Goal: Information Seeking & Learning: Learn about a topic

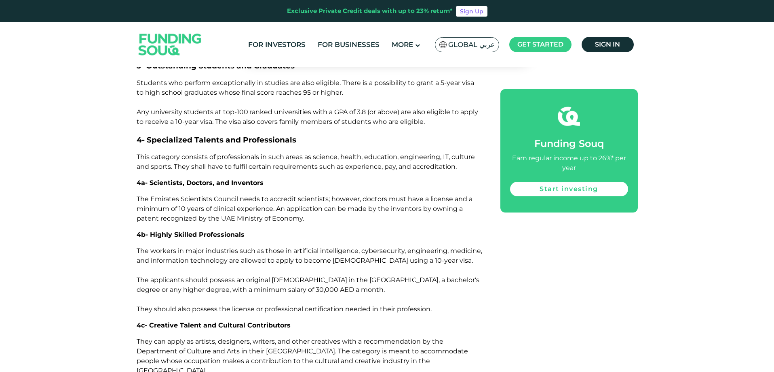
scroll to position [1496, 0]
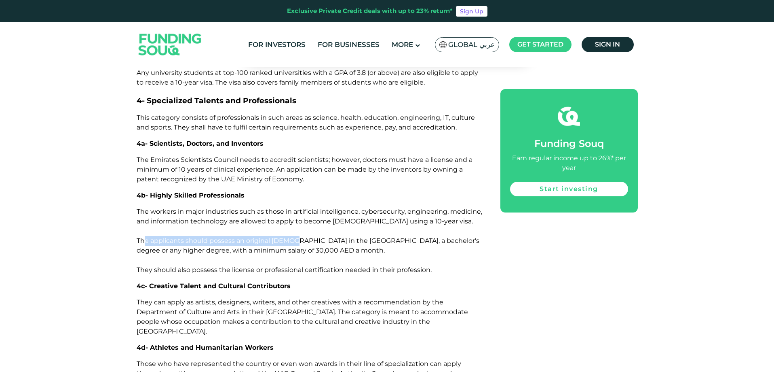
drag, startPoint x: 145, startPoint y: 216, endPoint x: 297, endPoint y: 211, distance: 152.5
click at [297, 211] on p "The workers in major industries such as those in artificial intelligence, cyber…" at bounding box center [310, 241] width 346 height 68
click at [275, 207] on p "The workers in major industries such as those in artificial intelligence, cyber…" at bounding box center [310, 241] width 346 height 68
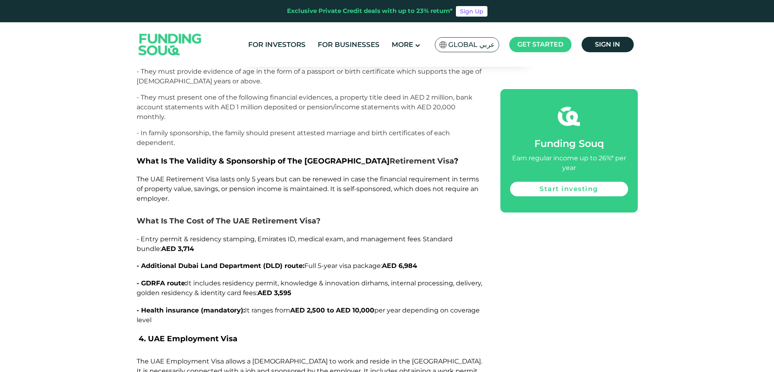
scroll to position [2830, 0]
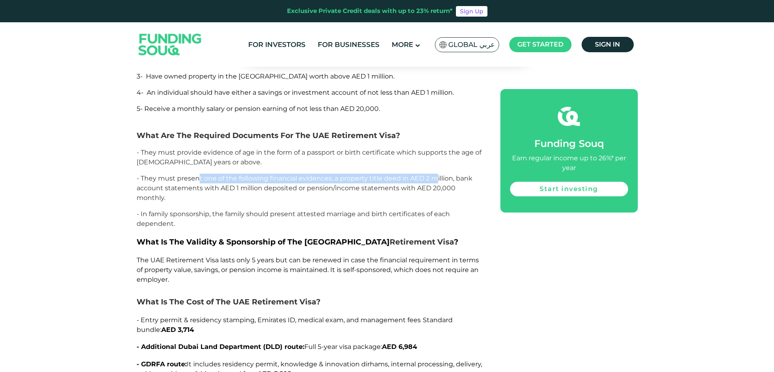
drag, startPoint x: 200, startPoint y: 144, endPoint x: 437, endPoint y: 144, distance: 237.7
click at [437, 174] on span "- They must present one of the following financial evidences, a property title …" at bounding box center [305, 187] width 336 height 27
click at [372, 148] on p "- They must provide evidence of age in the form of a passport or birth certific…" at bounding box center [310, 157] width 346 height 19
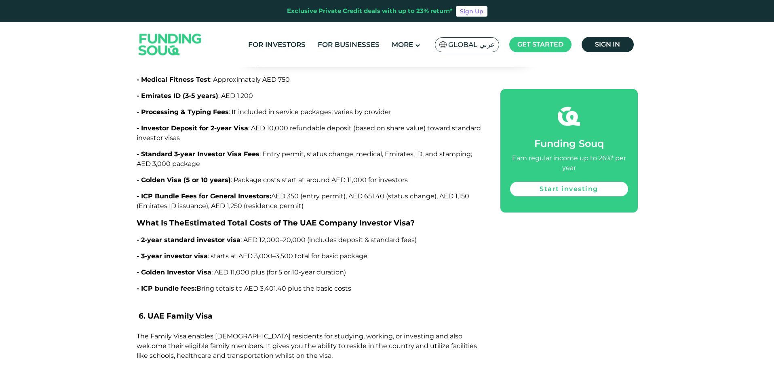
scroll to position [4245, 0]
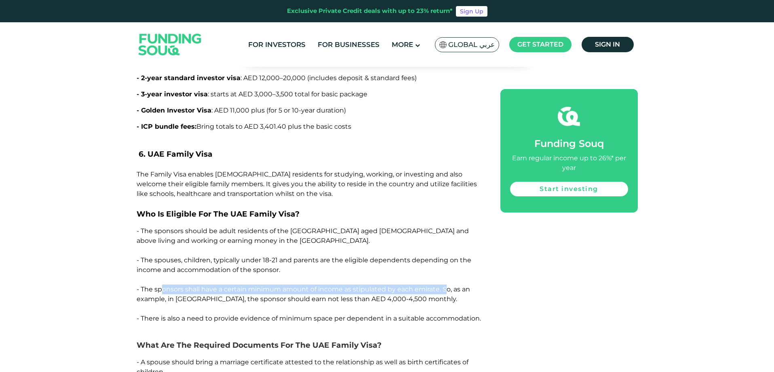
drag, startPoint x: 163, startPoint y: 256, endPoint x: 448, endPoint y: 257, distance: 285.8
click at [448, 285] on span "- The sponsors shall have a certain minimum amount of income as stipulated by e…" at bounding box center [304, 293] width 334 height 17
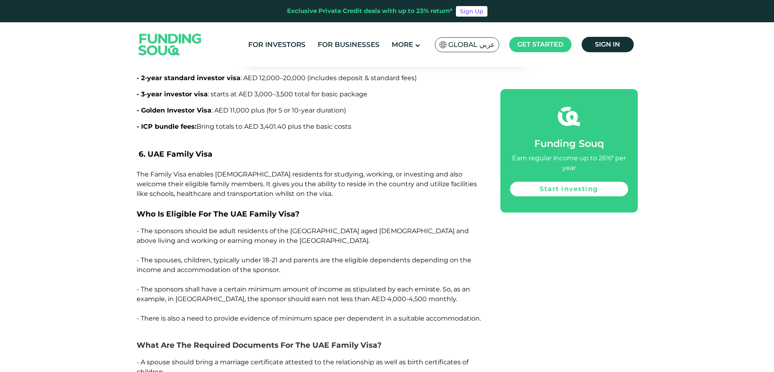
click at [349, 284] on p "- The sponsors shall have a certain minimum amount of income as stipulated by e…" at bounding box center [310, 298] width 346 height 29
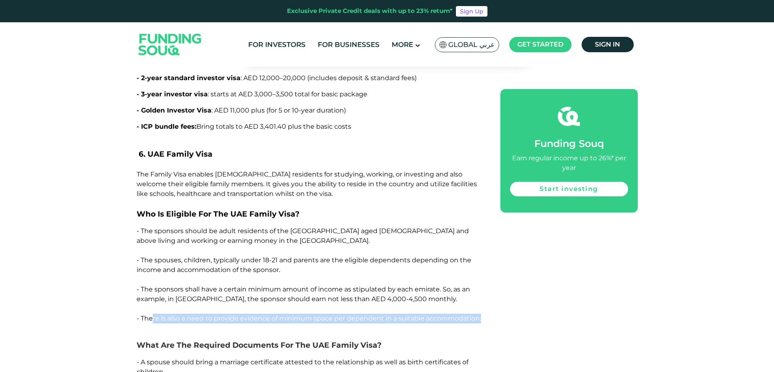
drag, startPoint x: 151, startPoint y: 283, endPoint x: 495, endPoint y: 287, distance: 344.5
click at [495, 287] on div "The opportunities in the [GEOGRAPHIC_DATA] are attracting more foreign investor…" at bounding box center [387, 180] width 501 height 7806
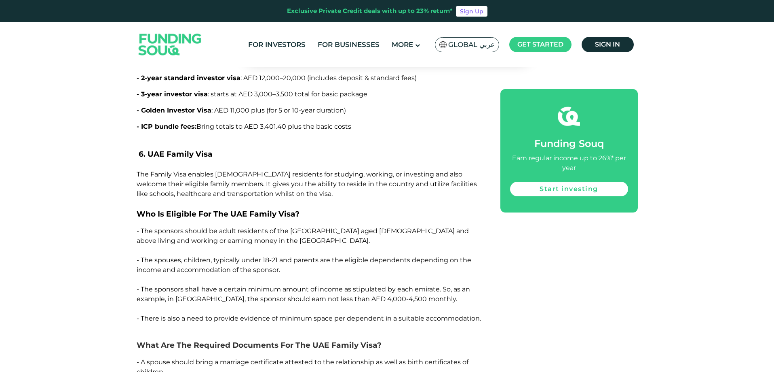
click at [180, 284] on p "- The sponsors shall have a certain minimum amount of income as stipulated by e…" at bounding box center [310, 298] width 346 height 29
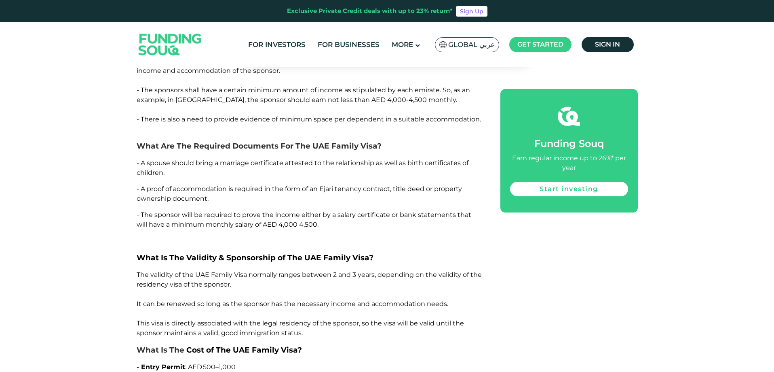
scroll to position [4447, 0]
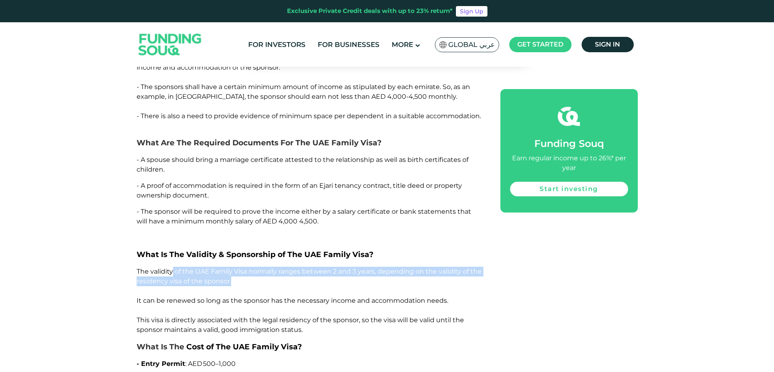
drag, startPoint x: 172, startPoint y: 237, endPoint x: 295, endPoint y: 250, distance: 123.3
click at [295, 266] on p "The validity of the UAE Family Visa normally ranges between 2 and 3 years, depe…" at bounding box center [310, 300] width 346 height 68
click at [339, 267] on span "The validity of the UAE Family Visa normally ranges between 2 and 3 years, depe…" at bounding box center [309, 300] width 345 height 66
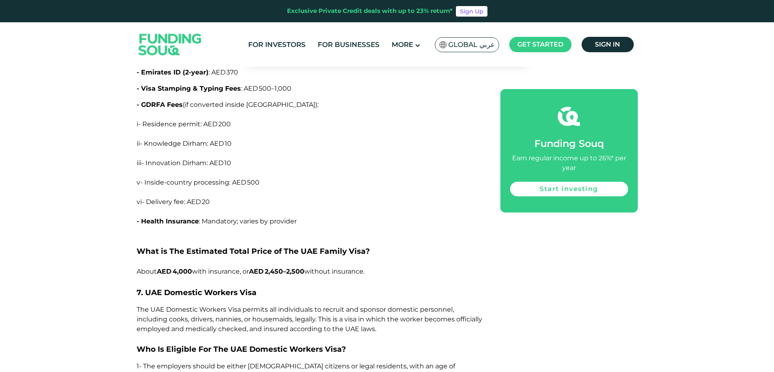
scroll to position [4811, 0]
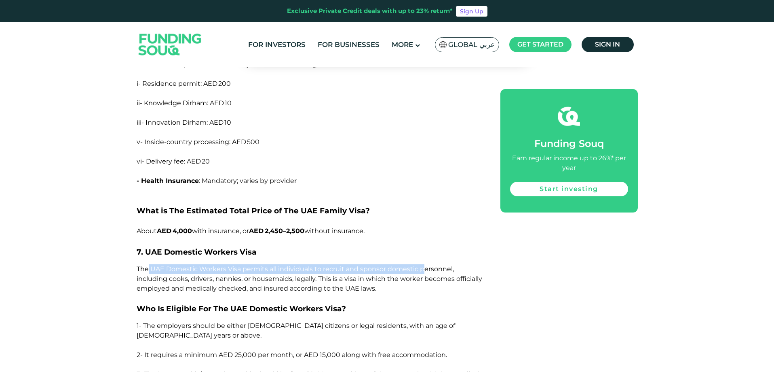
drag, startPoint x: 148, startPoint y: 237, endPoint x: 423, endPoint y: 235, distance: 275.3
click at [423, 265] on span "The UAE Domestic Workers Visa permits all individuals to recruit and sponsor do…" at bounding box center [310, 278] width 346 height 27
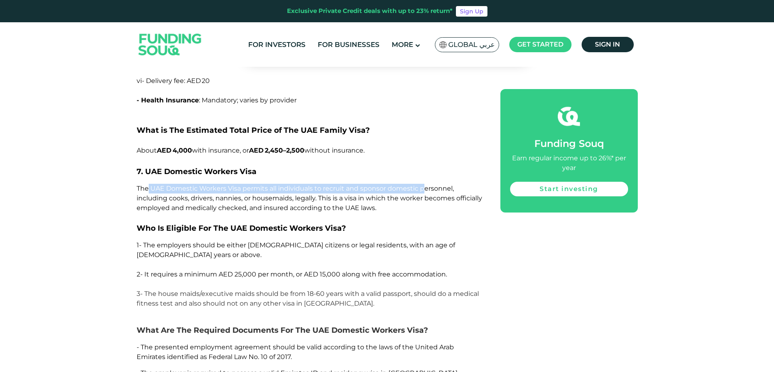
scroll to position [4892, 0]
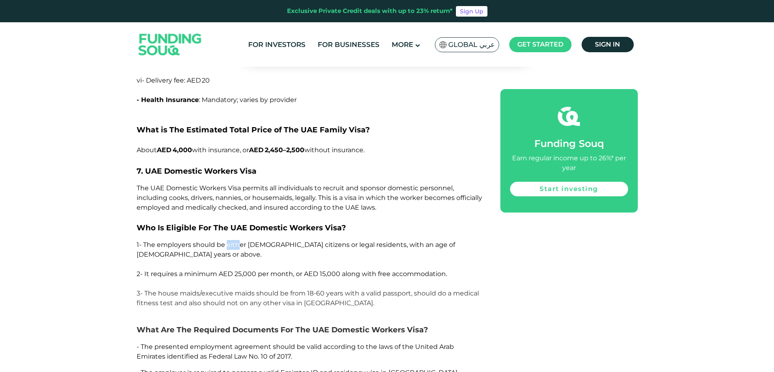
drag, startPoint x: 226, startPoint y: 211, endPoint x: 238, endPoint y: 213, distance: 11.9
click at [238, 241] on span "1- The employers should be either [DEMOGRAPHIC_DATA] citizens or legal resident…" at bounding box center [296, 249] width 319 height 17
click at [173, 241] on span "1- The employers should be either [DEMOGRAPHIC_DATA] citizens or legal resident…" at bounding box center [296, 249] width 319 height 17
drag, startPoint x: 158, startPoint y: 230, endPoint x: 309, endPoint y: 234, distance: 150.9
click at [305, 269] on p "2- It requires a minimum AED 25,000 per month, or AED 15,000 along with free ac…" at bounding box center [310, 278] width 346 height 19
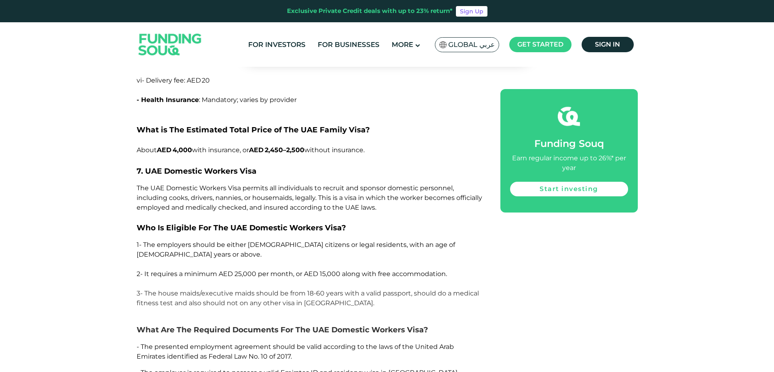
click at [317, 270] on span "2- It requires a minimum AED 25,000 per month, or AED 15,000 along with free ac…" at bounding box center [292, 274] width 310 height 8
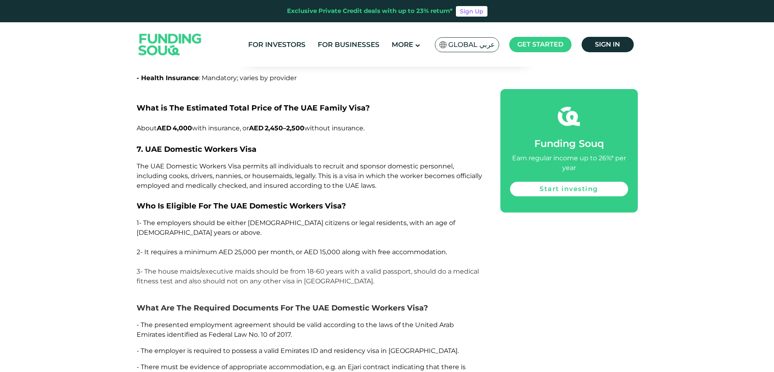
scroll to position [4932, 0]
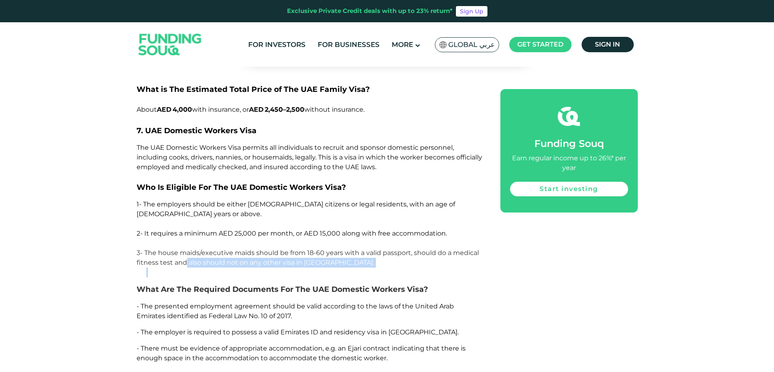
drag, startPoint x: 186, startPoint y: 217, endPoint x: 278, endPoint y: 226, distance: 93.0
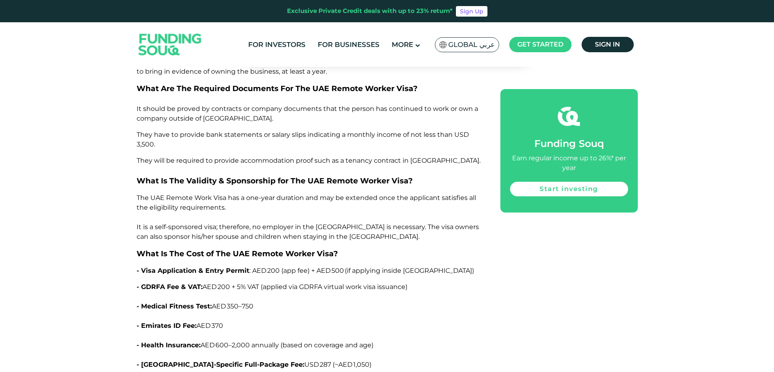
scroll to position [7358, 0]
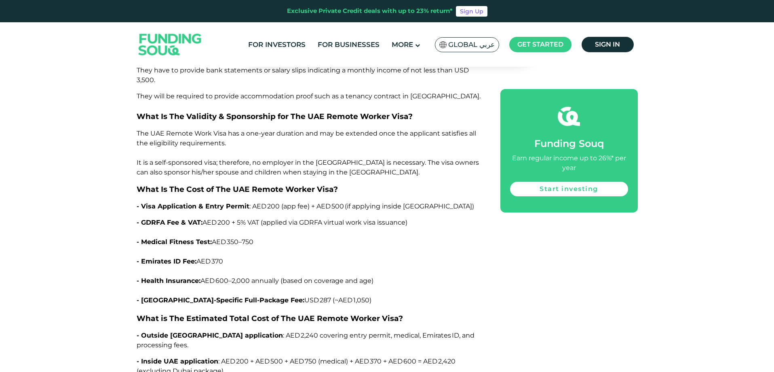
drag, startPoint x: 207, startPoint y: 271, endPoint x: 454, endPoint y: 267, distance: 247.0
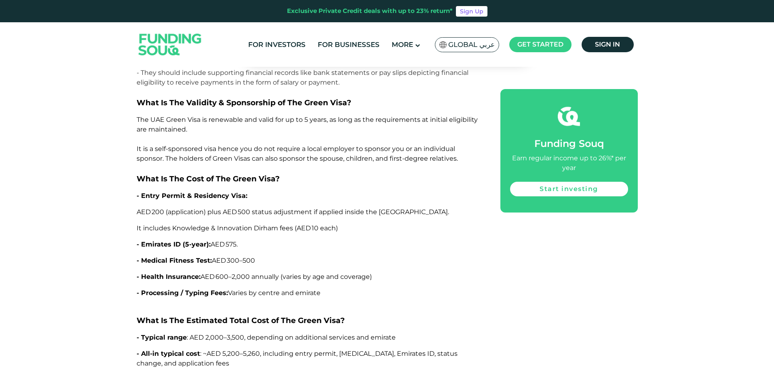
scroll to position [7843, 0]
